Goal: Communication & Community: Ask a question

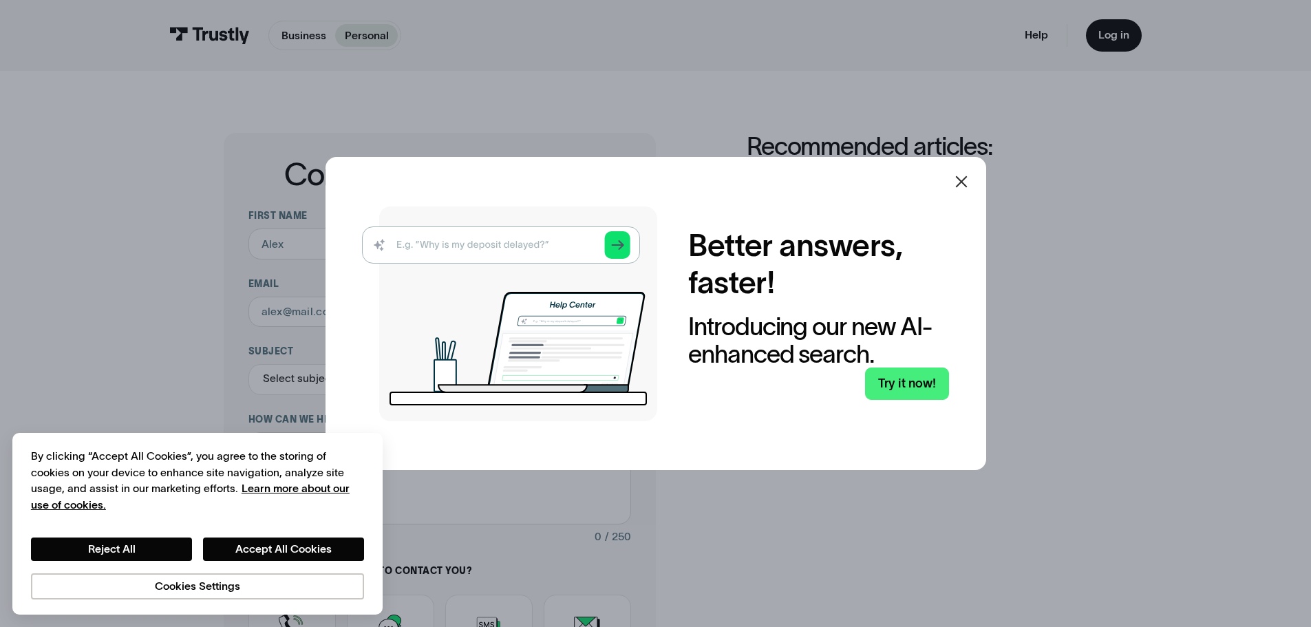
click at [965, 177] on icon at bounding box center [961, 181] width 17 height 17
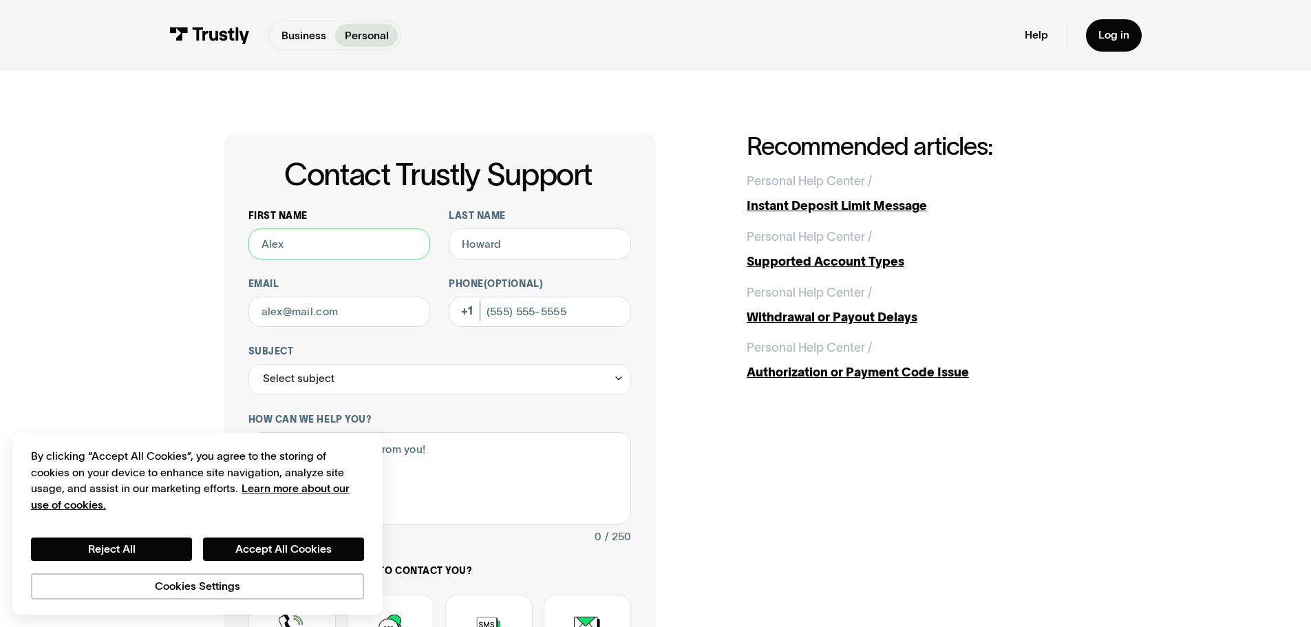
click at [322, 255] on input "First name" at bounding box center [339, 244] width 182 height 31
click at [399, 253] on input "Jenniferq" at bounding box center [339, 244] width 182 height 31
type input "[PERSON_NAME]"
click at [509, 244] on input "Last name" at bounding box center [540, 244] width 182 height 31
type input "[PERSON_NAME]"
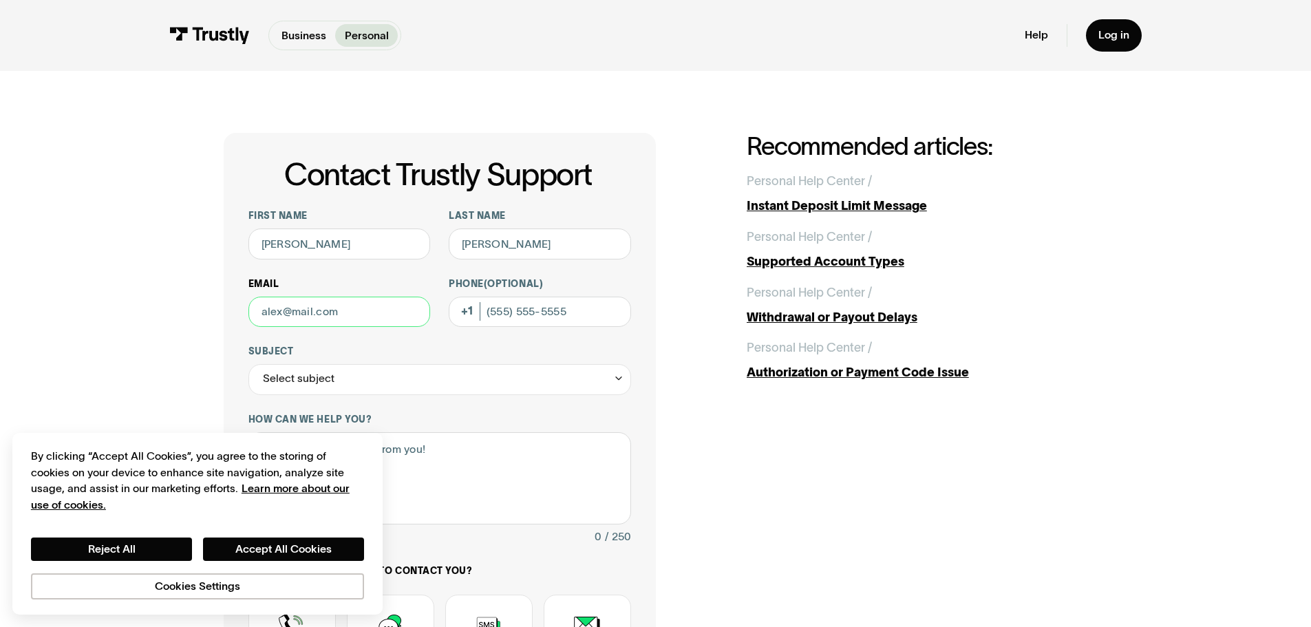
click at [312, 316] on input "Email" at bounding box center [339, 312] width 182 height 31
type input "[EMAIL_ADDRESS][DOMAIN_NAME]"
click at [595, 313] on input "Phone (Optional)" at bounding box center [540, 312] width 182 height 31
type input "[PHONE_NUMBER]"
click at [556, 380] on div "Select subject" at bounding box center [439, 379] width 383 height 31
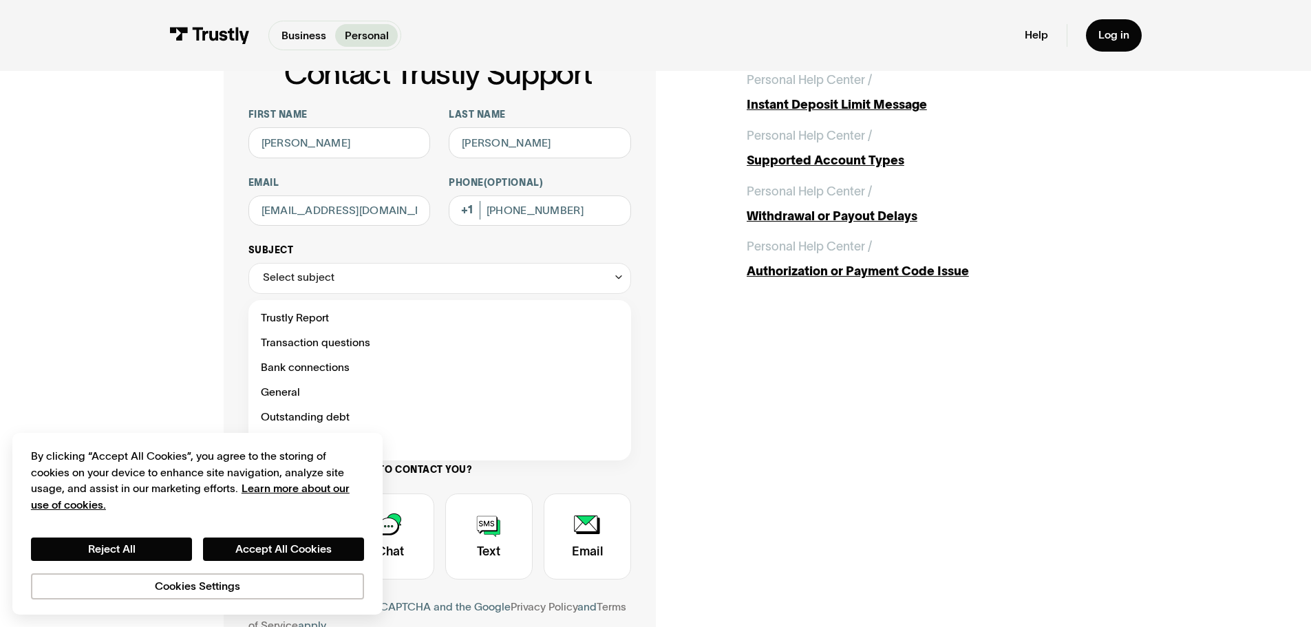
scroll to position [206, 0]
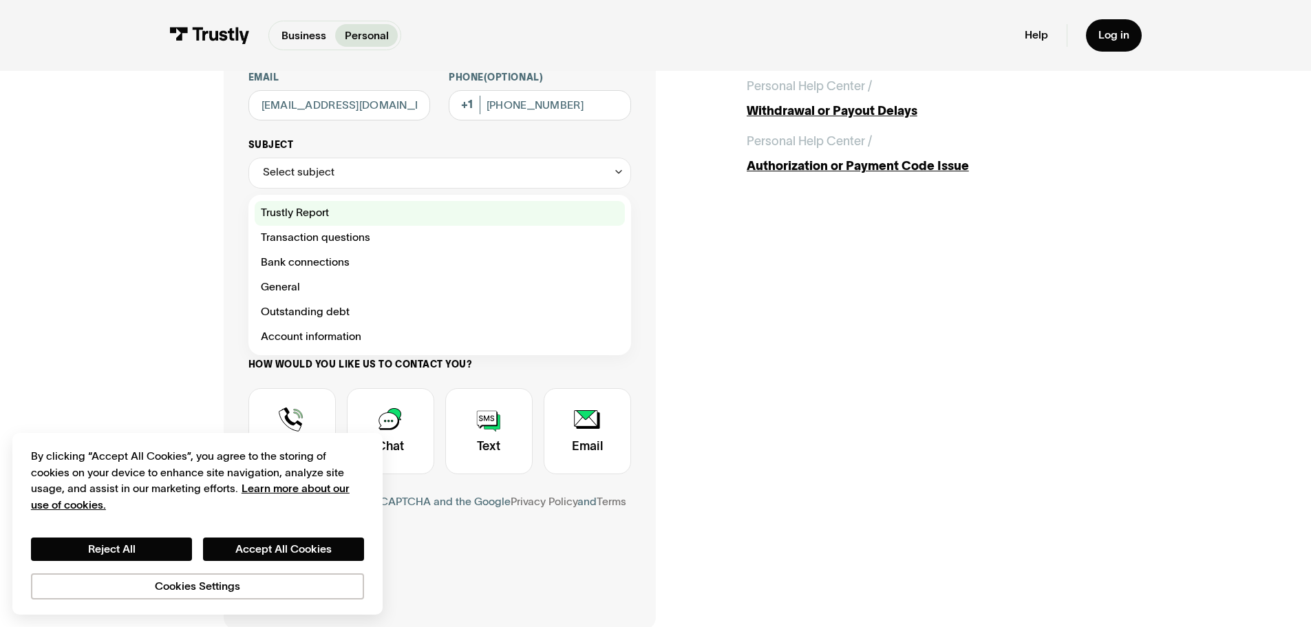
click at [316, 218] on div "Contact Trustly Support" at bounding box center [440, 213] width 370 height 25
type input "**********"
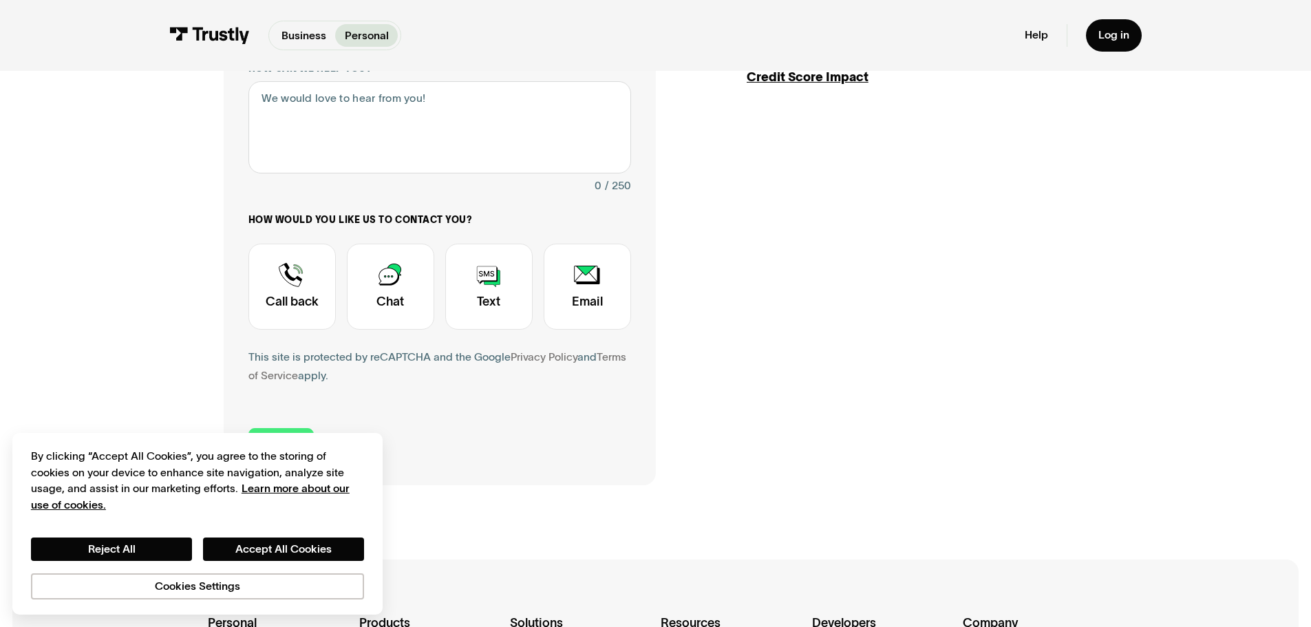
scroll to position [275, 0]
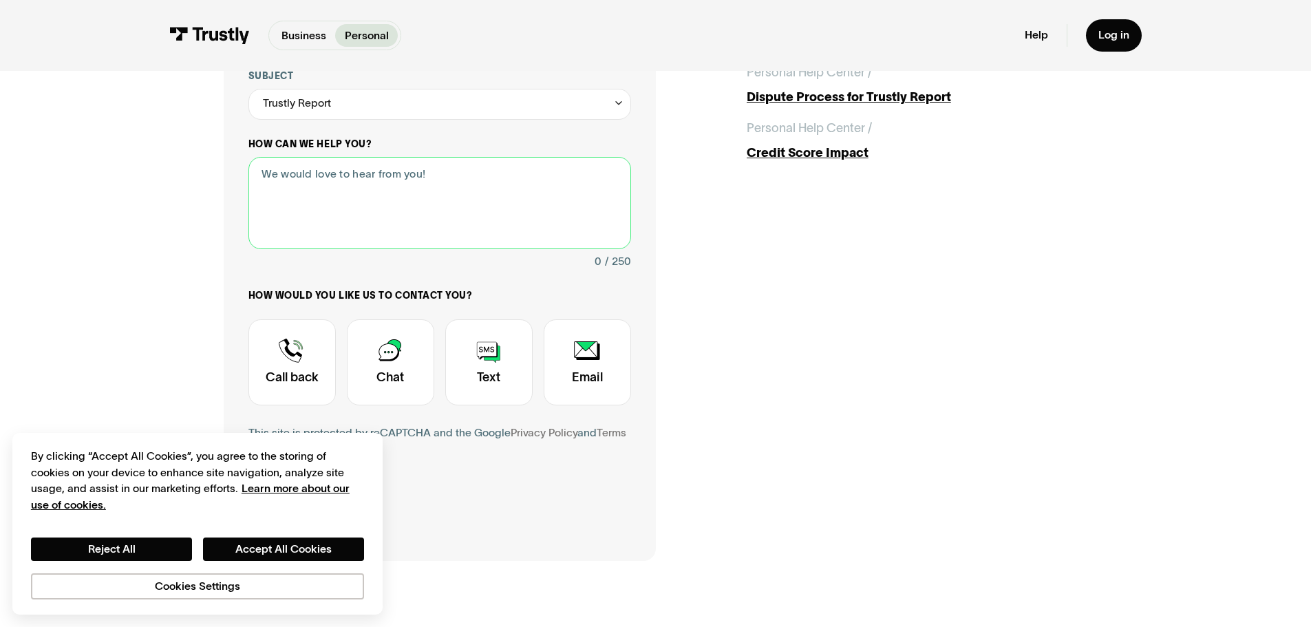
click at [338, 213] on textarea "How can we help you?" at bounding box center [439, 203] width 383 height 93
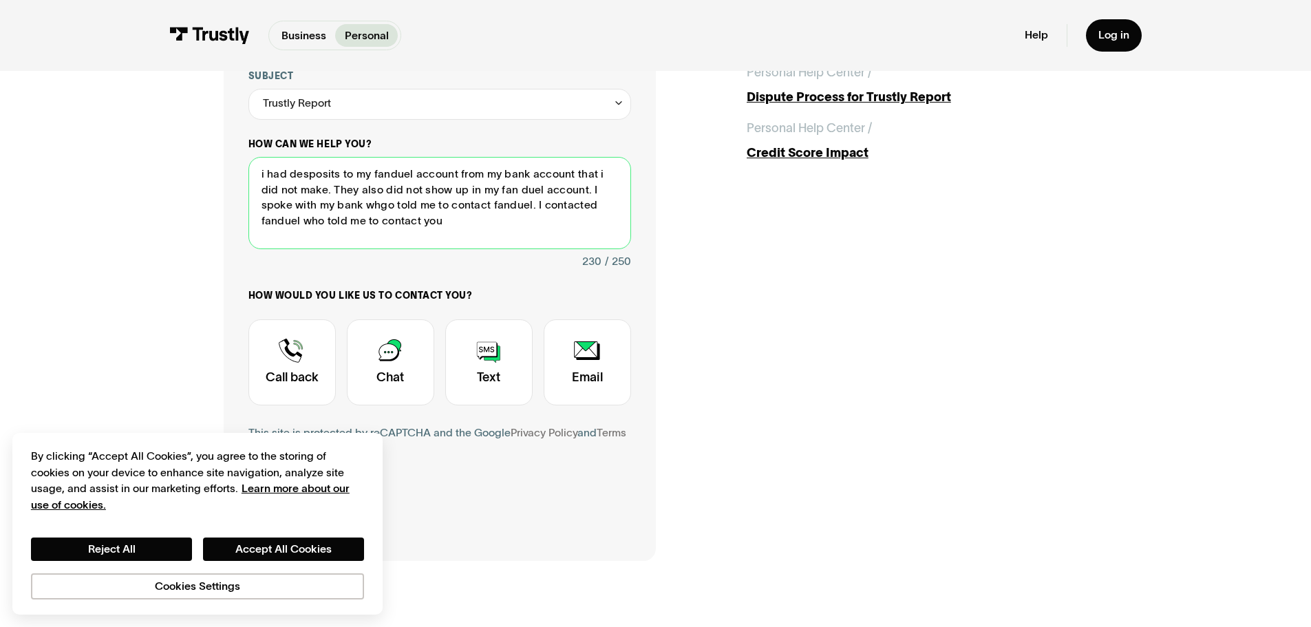
click at [349, 206] on textarea "i had desposits to my fanduel account from my bank account that i did not make.…" at bounding box center [439, 203] width 383 height 93
drag, startPoint x: 389, startPoint y: 176, endPoint x: 304, endPoint y: 176, distance: 85.3
type textarea "i had deposits to my fanduel account from my bank account that i did not make. …"
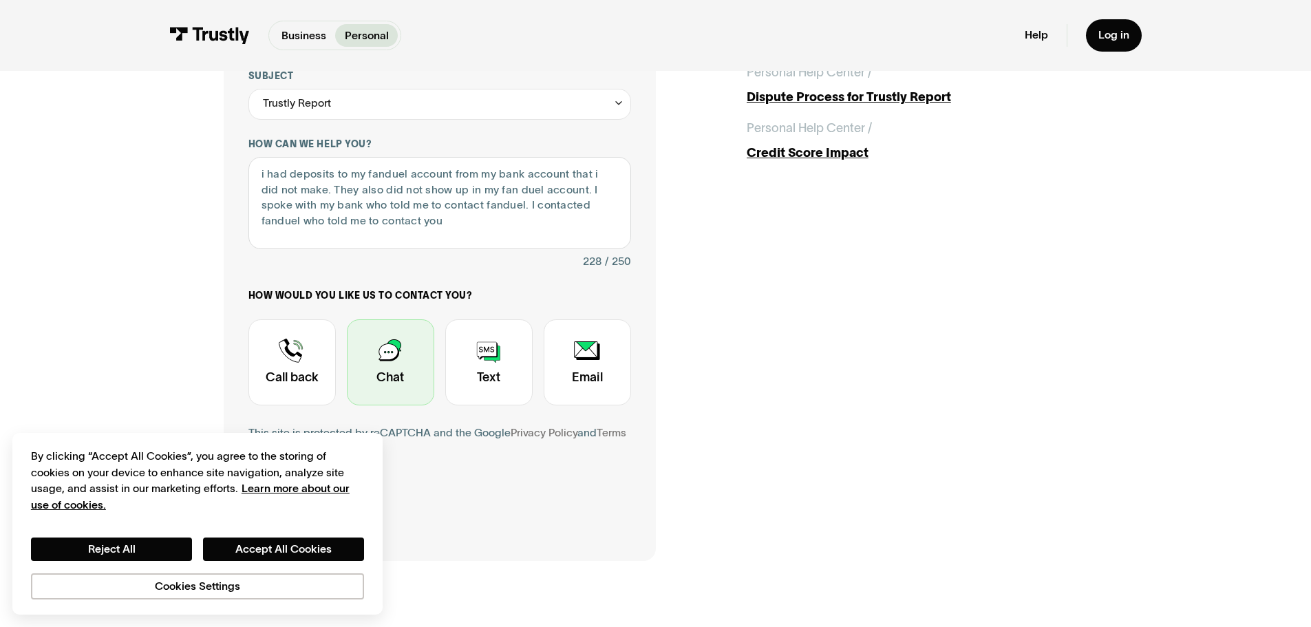
click at [403, 372] on div "Contact Trustly Support" at bounding box center [390, 362] width 87 height 86
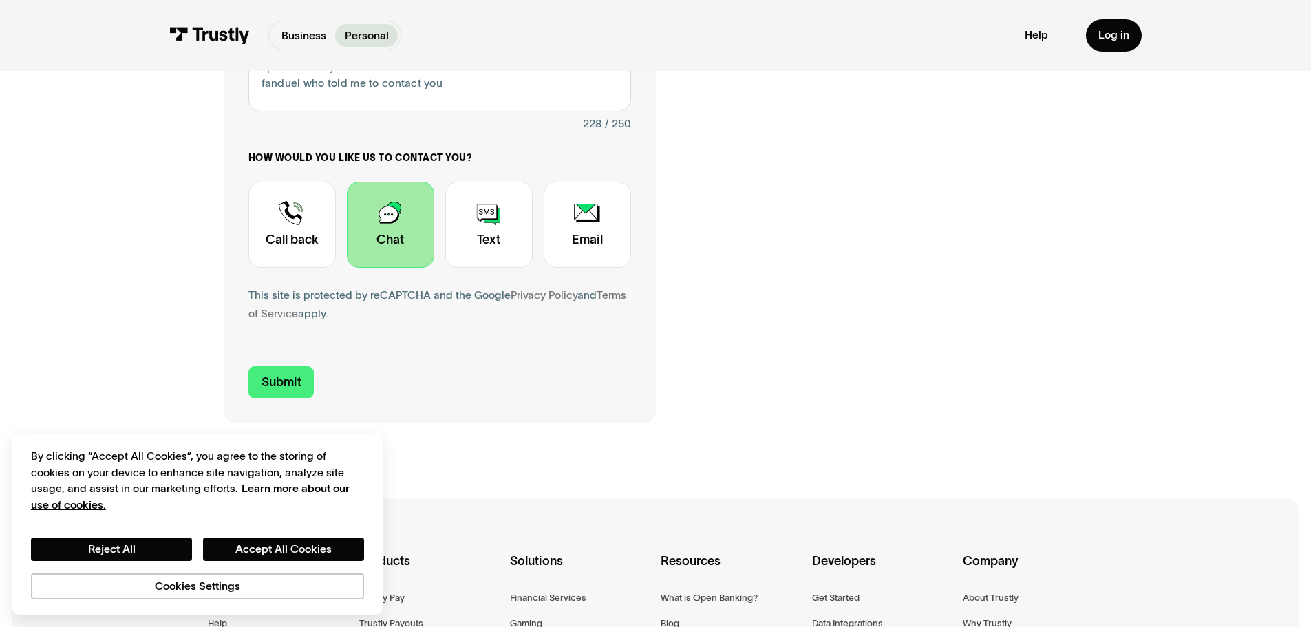
scroll to position [482, 0]
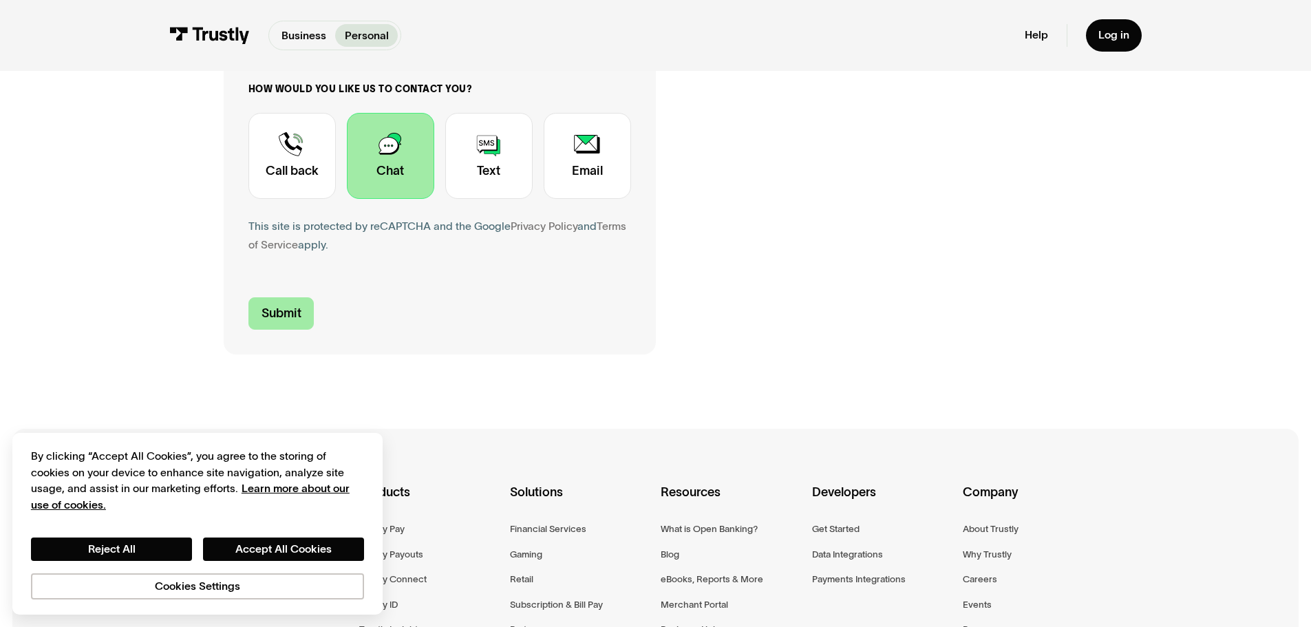
click at [286, 318] on input "Submit" at bounding box center [281, 313] width 66 height 32
type input "[PHONE_NUMBER]"
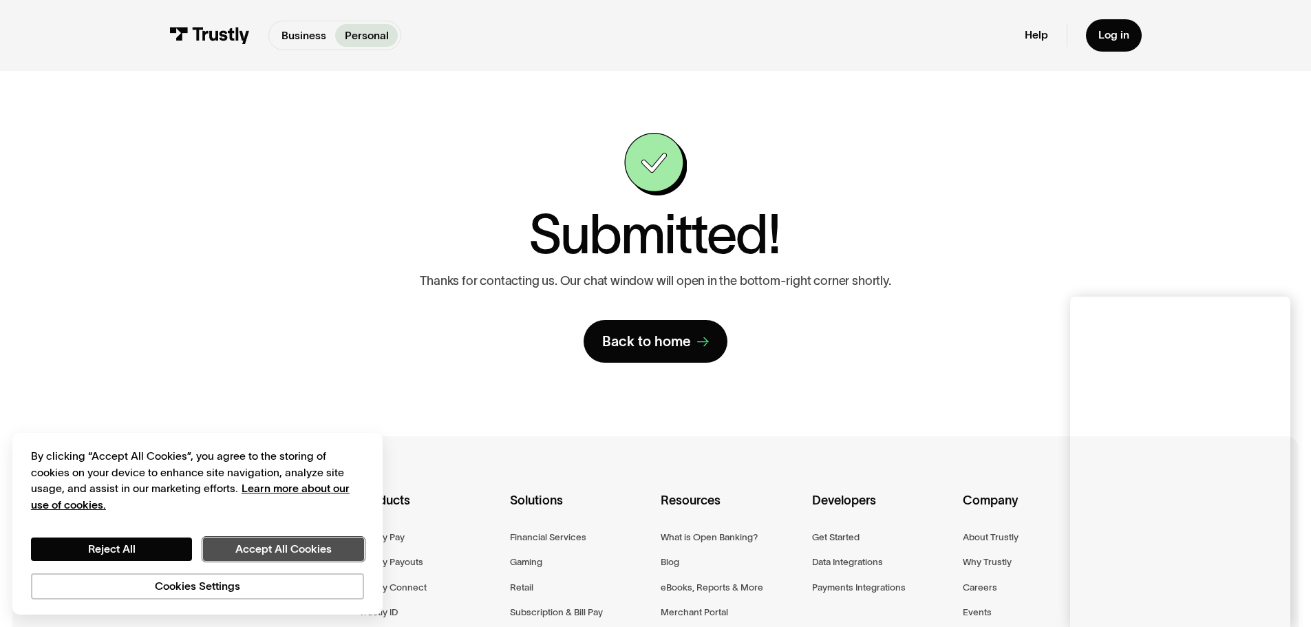
click at [275, 544] on button "Accept All Cookies" at bounding box center [283, 549] width 161 height 23
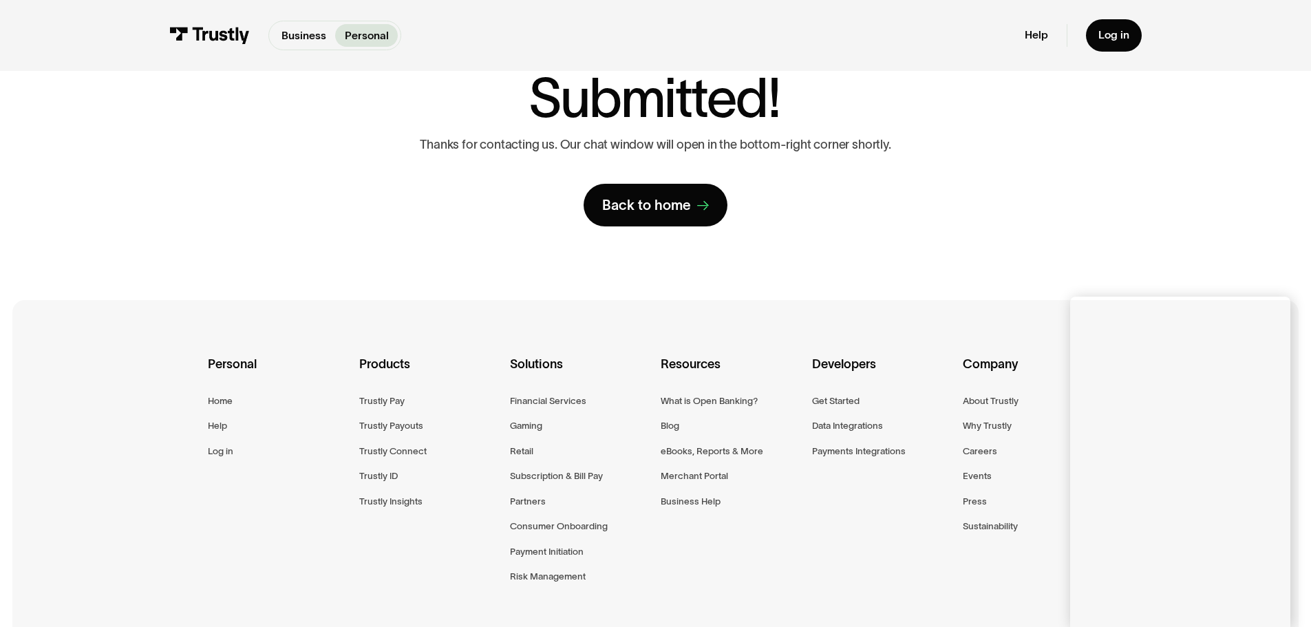
scroll to position [138, 0]
